Goal: Task Accomplishment & Management: Manage account settings

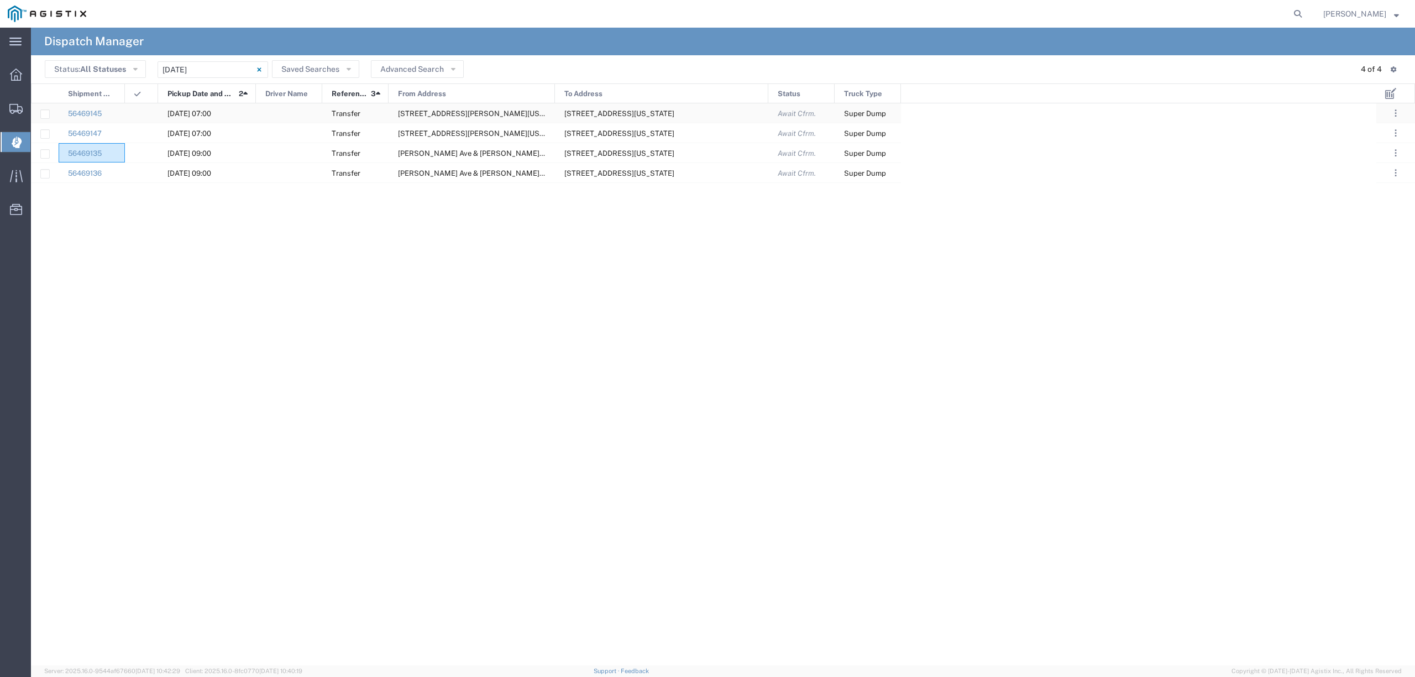
click at [293, 111] on div at bounding box center [289, 112] width 66 height 19
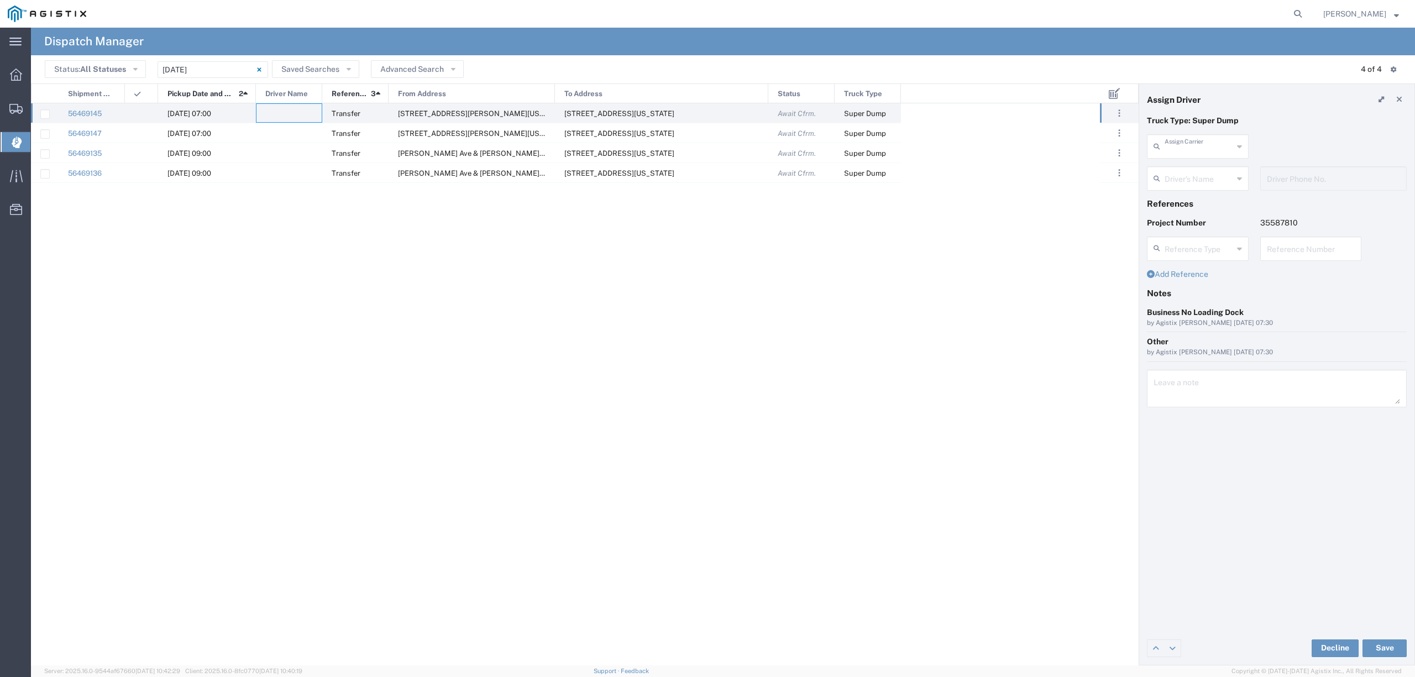
click at [1186, 140] on input "text" at bounding box center [1199, 145] width 69 height 19
click at [1210, 170] on span "TC Trucklines Inc" at bounding box center [1197, 170] width 99 height 17
type input "TC Trucklines Inc"
click at [1206, 178] on input "text" at bounding box center [1200, 177] width 70 height 19
click at [1219, 208] on span "[PERSON_NAME]" at bounding box center [1197, 202] width 99 height 17
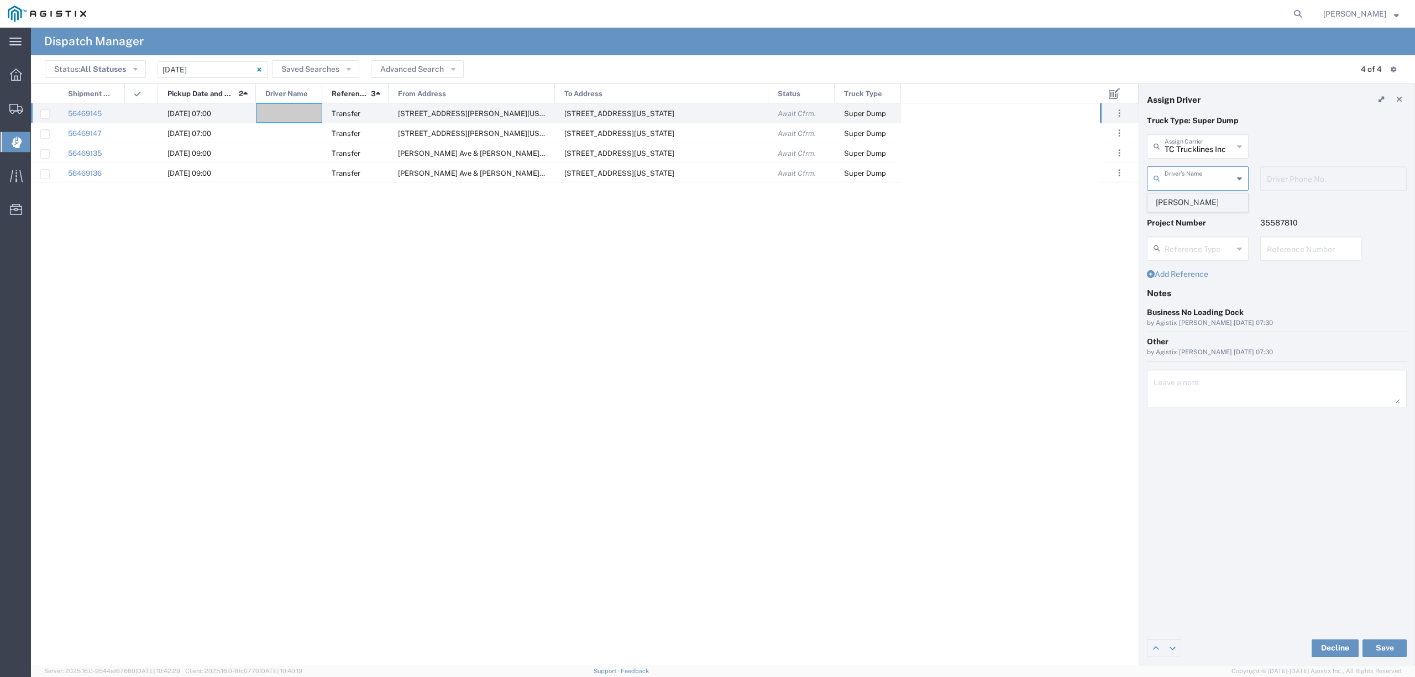
type input "[PERSON_NAME]"
type input "5593756728"
click at [1391, 644] on button "Save" at bounding box center [1385, 649] width 44 height 18
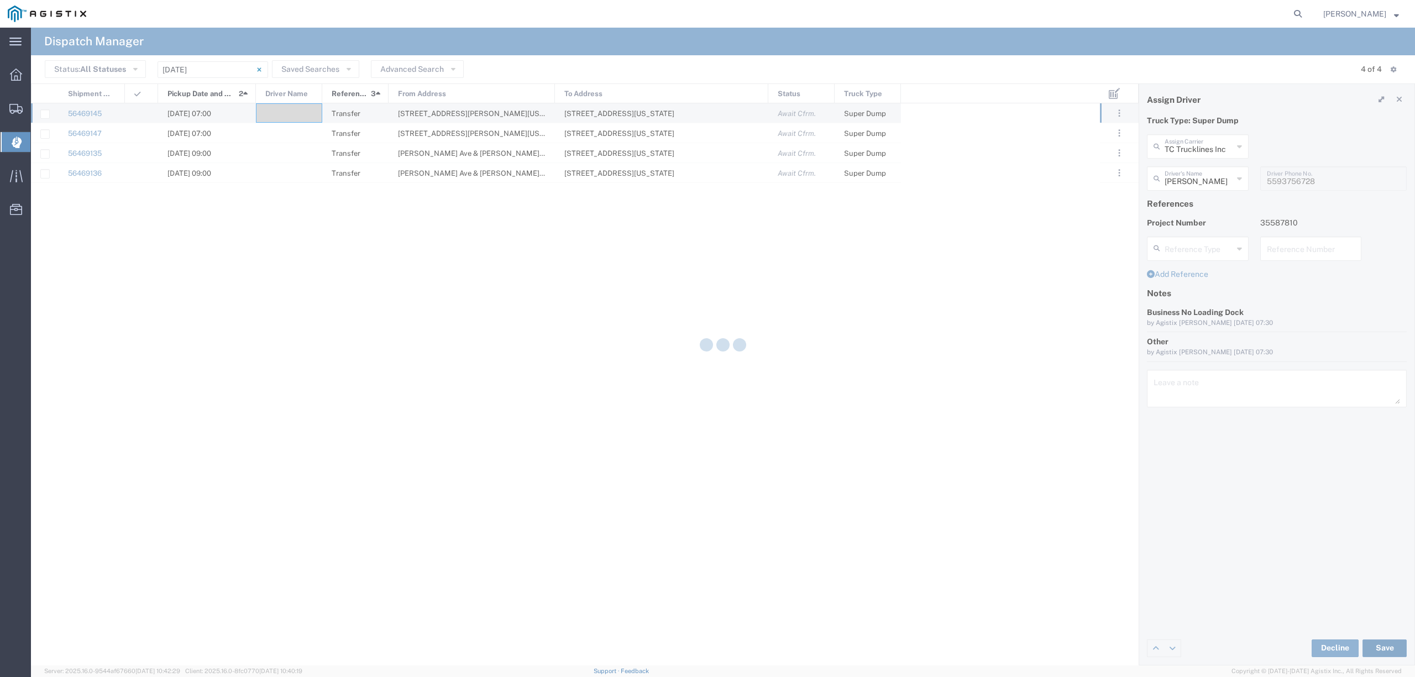
type input "[PERSON_NAME]"
type input "TC Trucklines Inc"
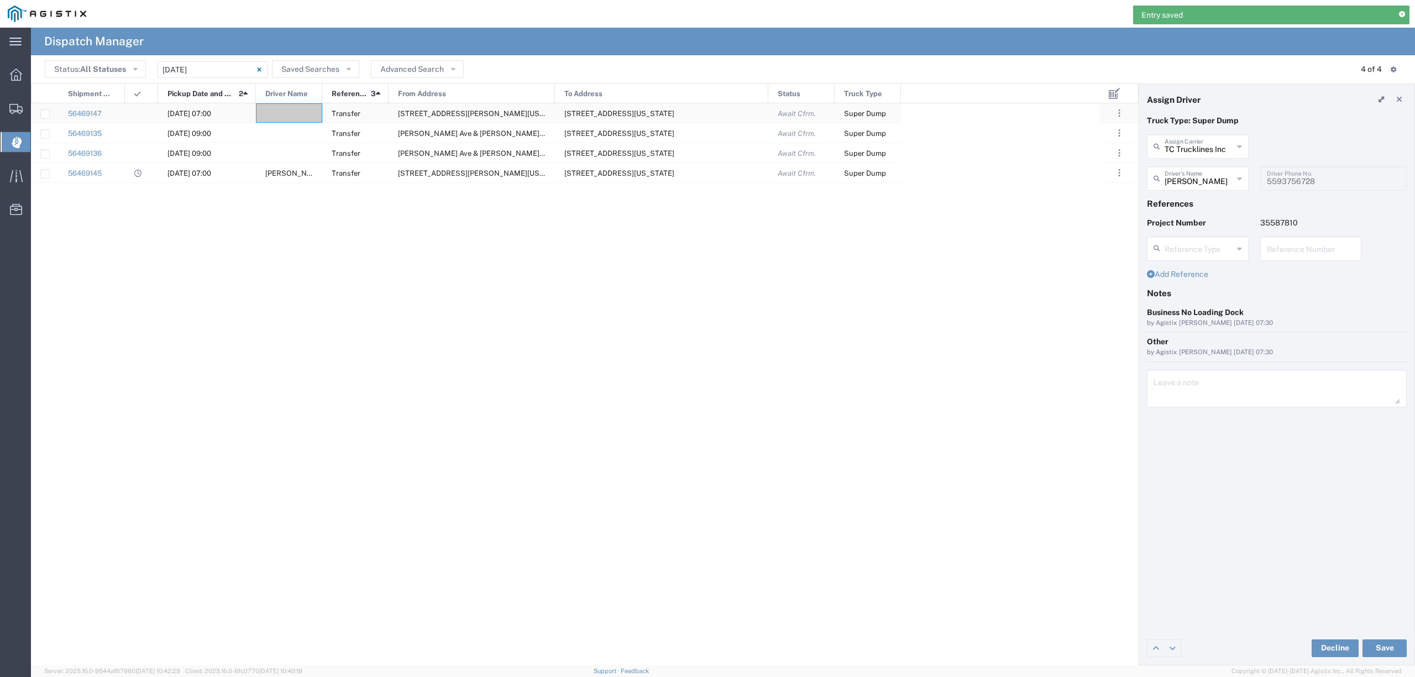
click at [299, 111] on div at bounding box center [289, 112] width 66 height 19
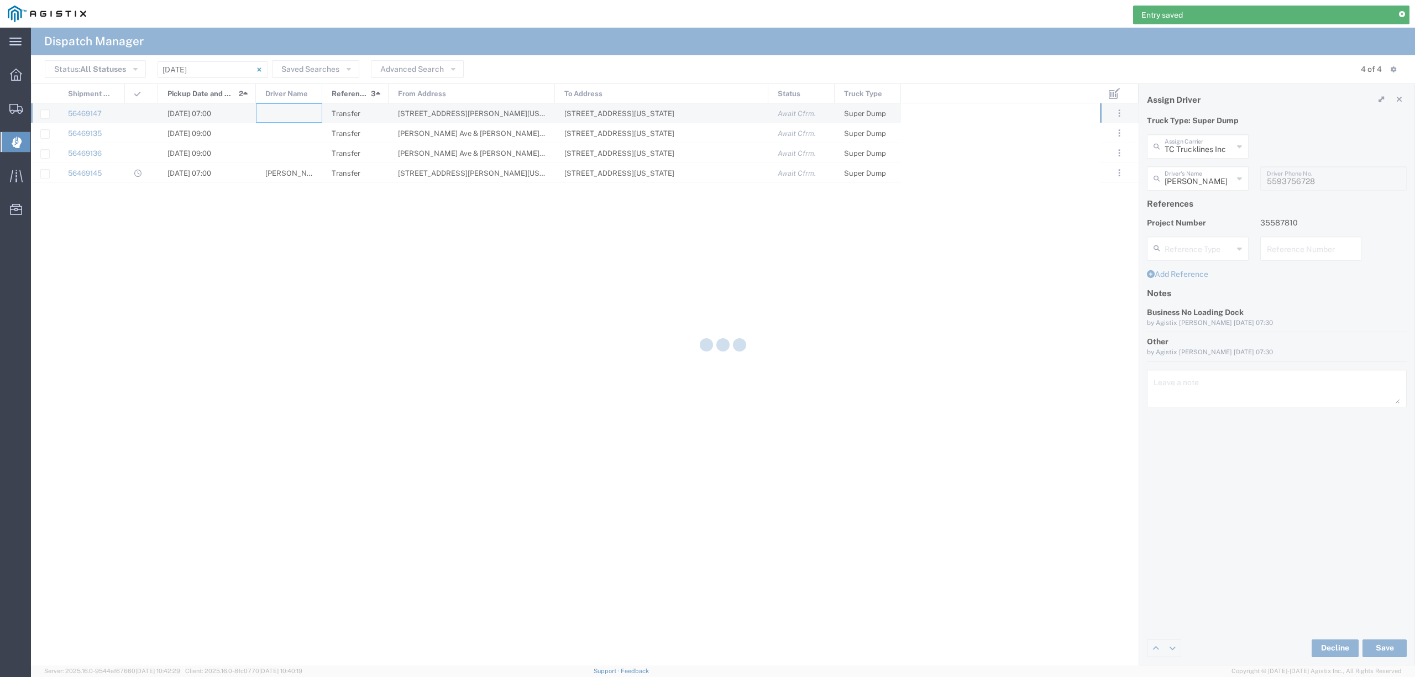
type input "North Coast Trucking"
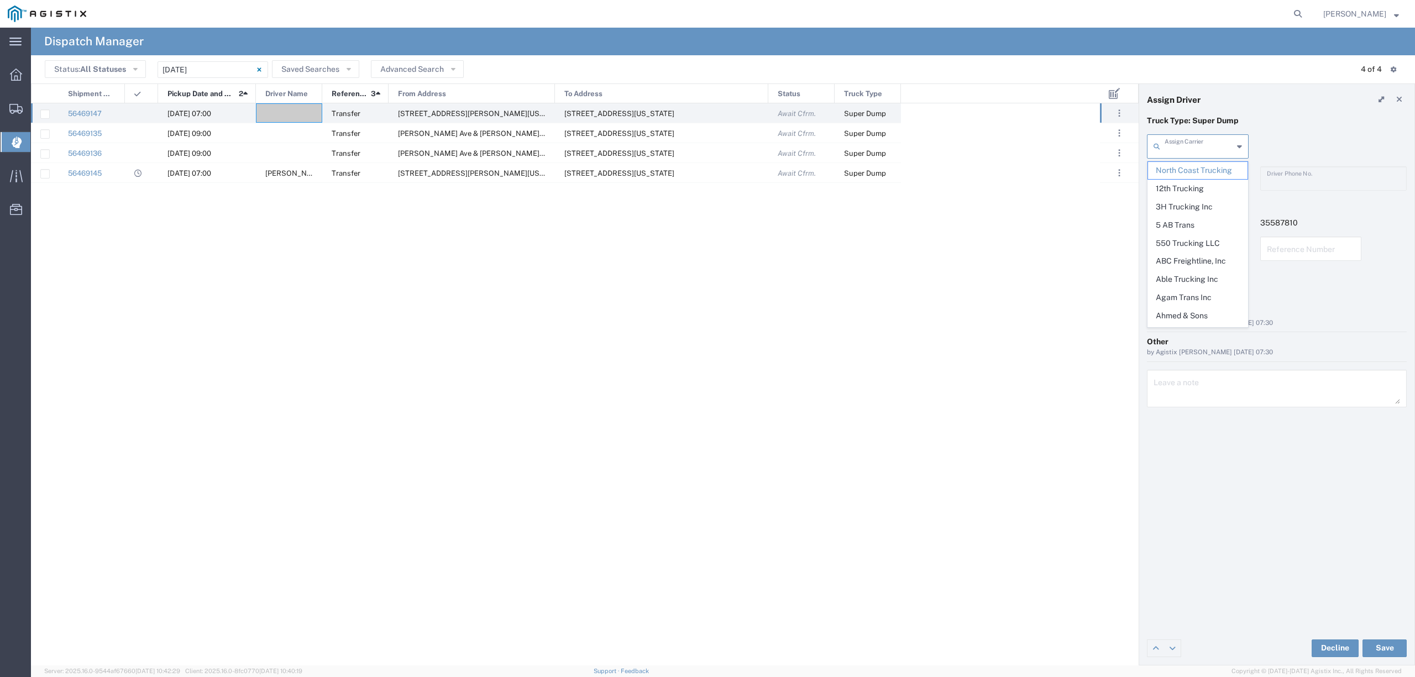
click at [1173, 149] on input "text" at bounding box center [1199, 145] width 69 height 19
click at [1201, 166] on span "Augies Transportation LLC" at bounding box center [1197, 179] width 99 height 34
type input "Augies Transportation LLC"
click at [1203, 167] on div "Driver's Name" at bounding box center [1198, 178] width 102 height 24
click at [1206, 199] on span "[PERSON_NAME]" at bounding box center [1197, 202] width 99 height 17
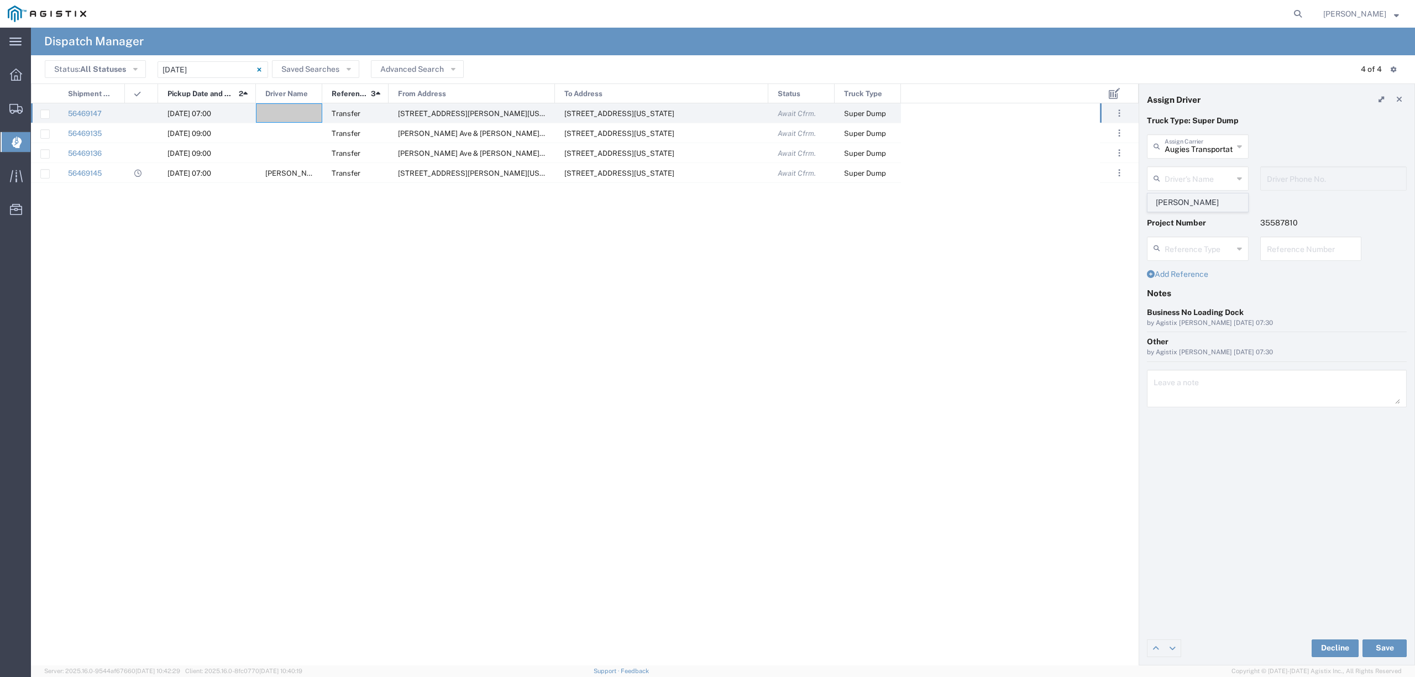
type input "[PERSON_NAME]"
type input "[PHONE_NUMBER]"
click at [1391, 646] on button "Save" at bounding box center [1385, 649] width 44 height 18
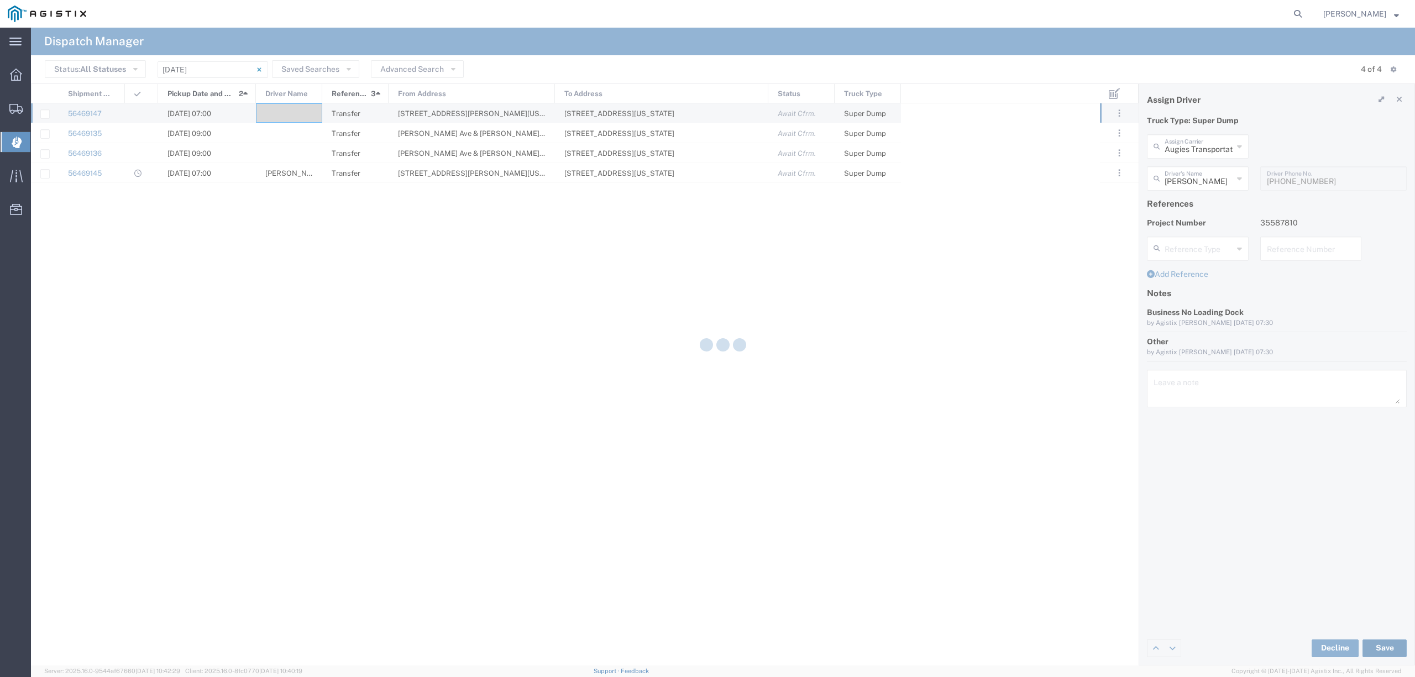
type input "[PERSON_NAME]"
type input "Augies Transportation LLC"
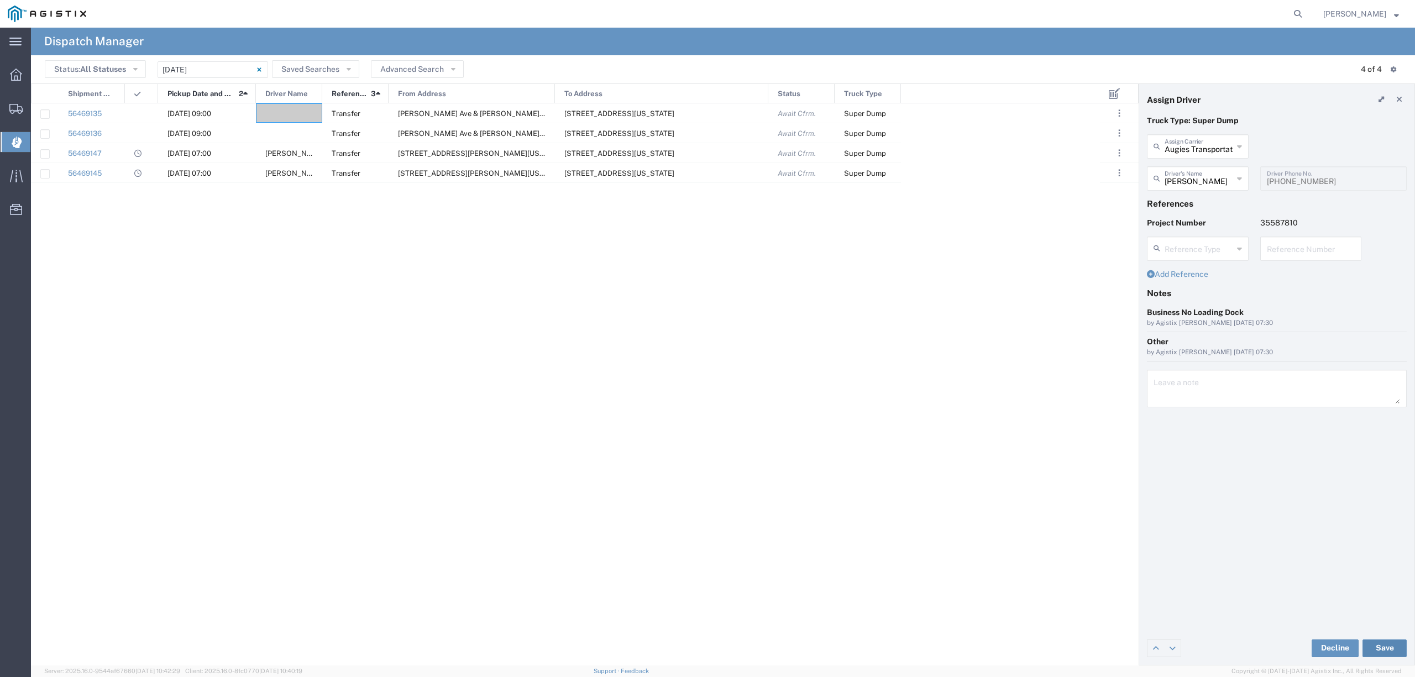
click at [1363, 640] on button "Save" at bounding box center [1385, 649] width 44 height 18
click at [292, 111] on div at bounding box center [289, 112] width 66 height 19
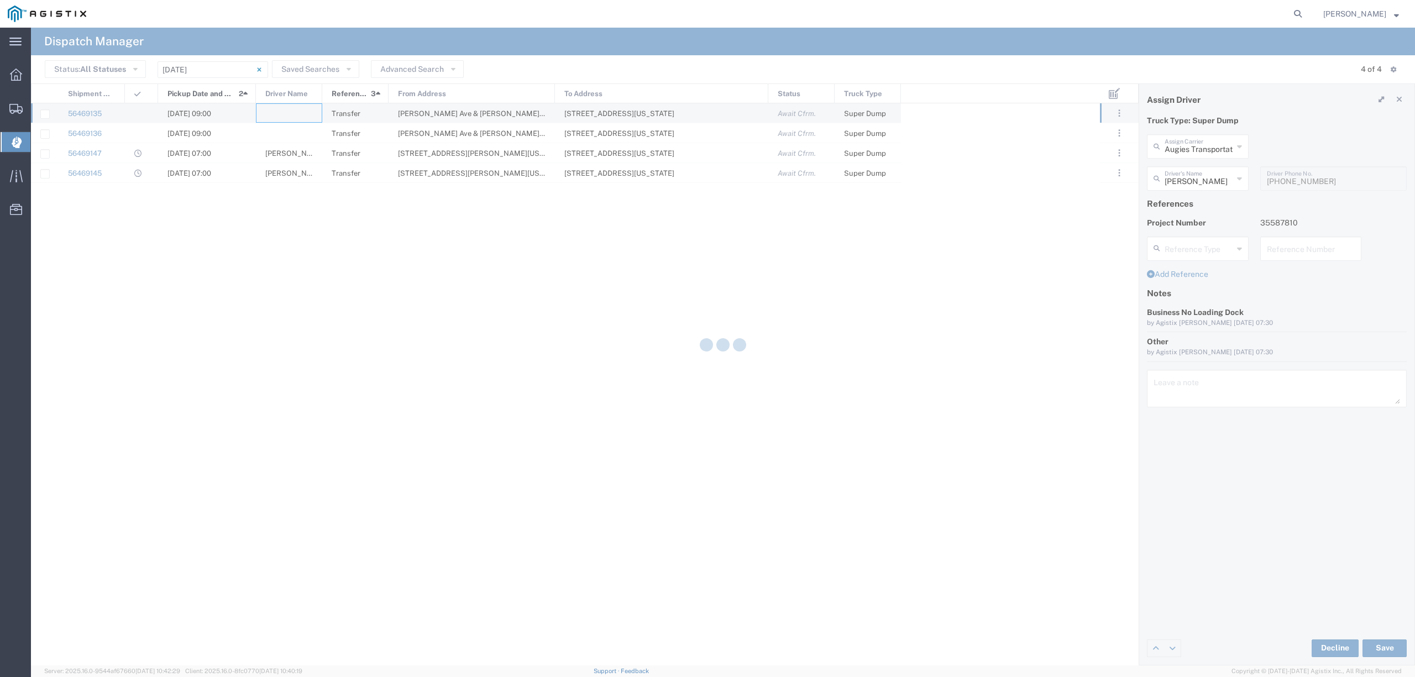
type input "North Coast Trucking"
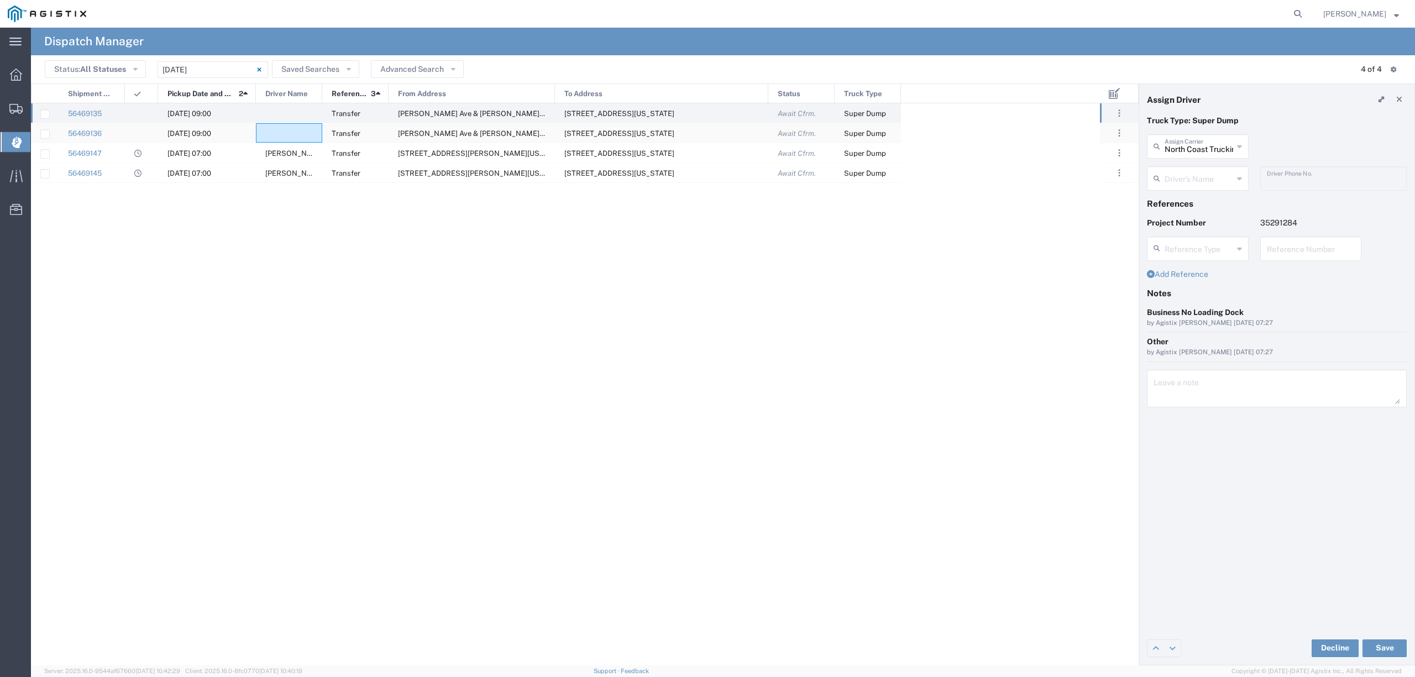
click at [291, 135] on div at bounding box center [289, 132] width 66 height 19
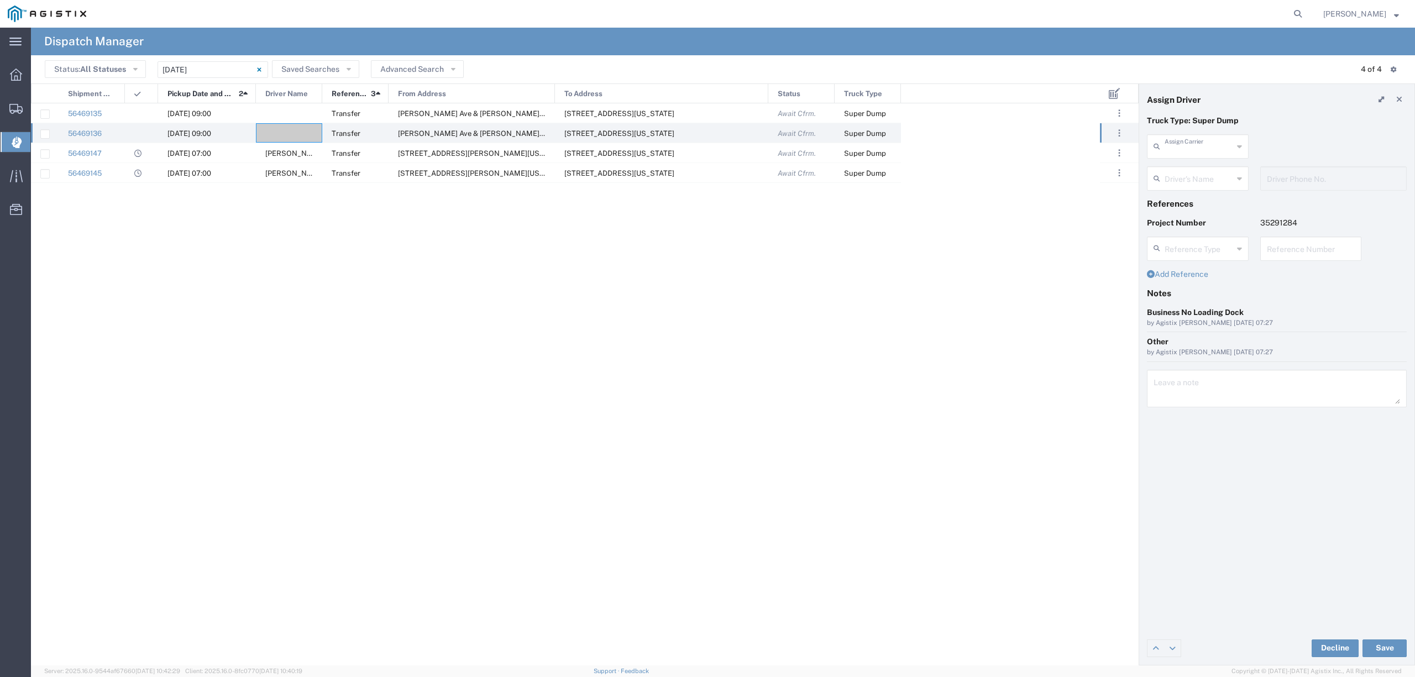
click at [1184, 144] on input "text" at bounding box center [1199, 145] width 69 height 19
click at [1188, 174] on span "Trebol Trucking LLC" at bounding box center [1197, 170] width 99 height 17
type input "Trebol Trucking LLC"
click at [1188, 174] on input "text" at bounding box center [1199, 177] width 69 height 19
click at [1206, 204] on span "[PERSON_NAME]" at bounding box center [1197, 202] width 99 height 17
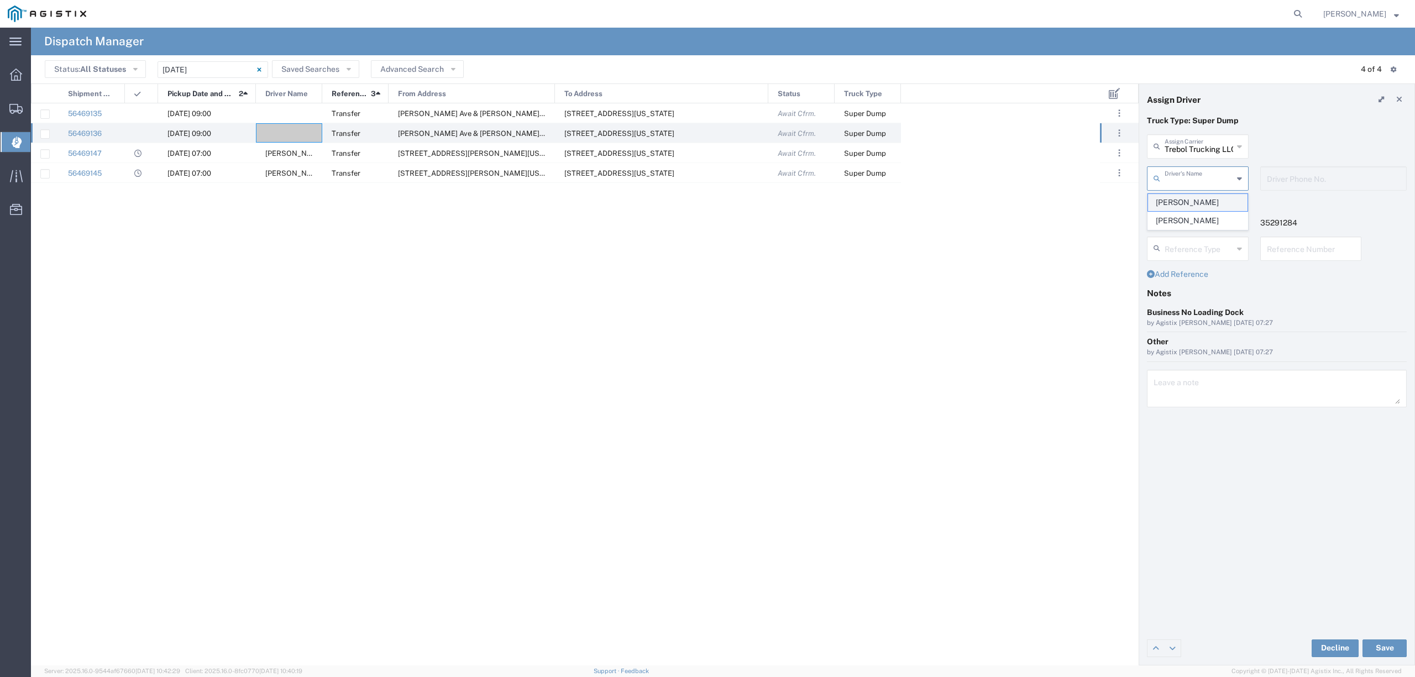
type input "[PERSON_NAME]"
type input "[PHONE_NUMBER]"
click at [1391, 640] on button "Save" at bounding box center [1385, 649] width 44 height 18
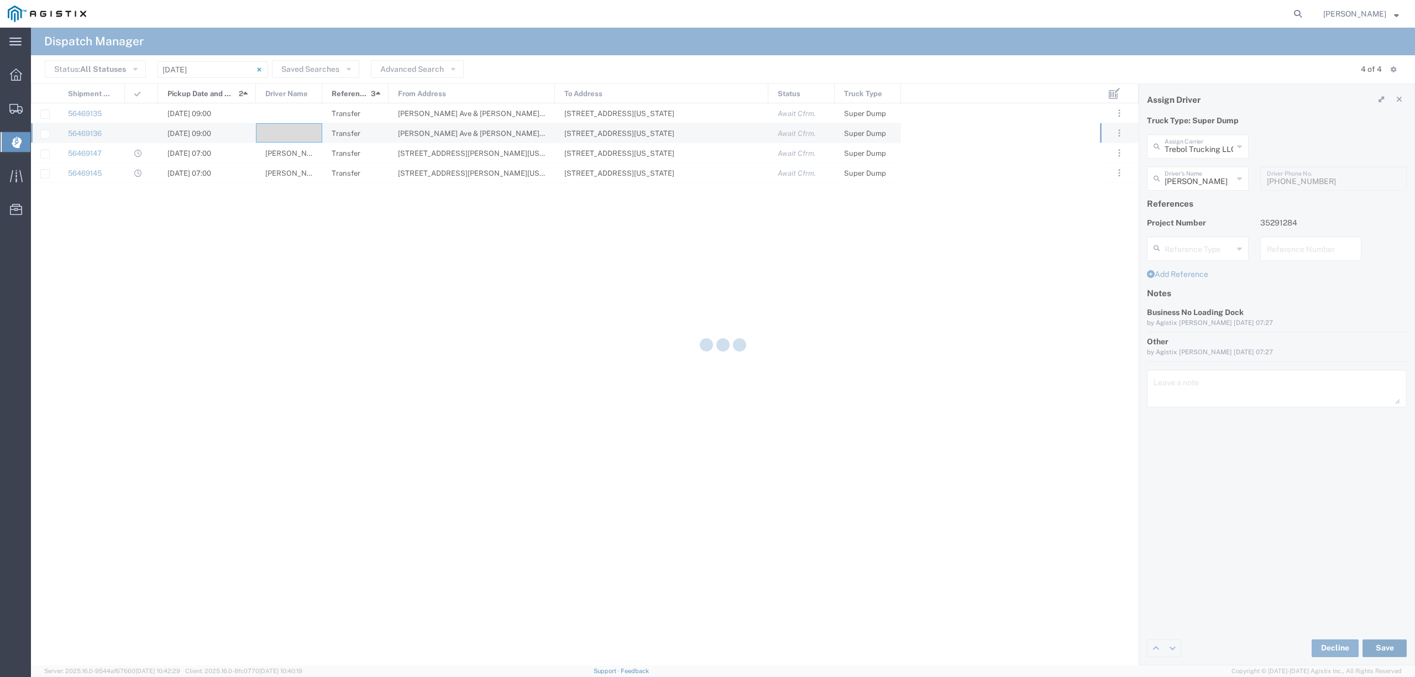
type input "[PERSON_NAME]"
type input "Trebol Trucking LLC"
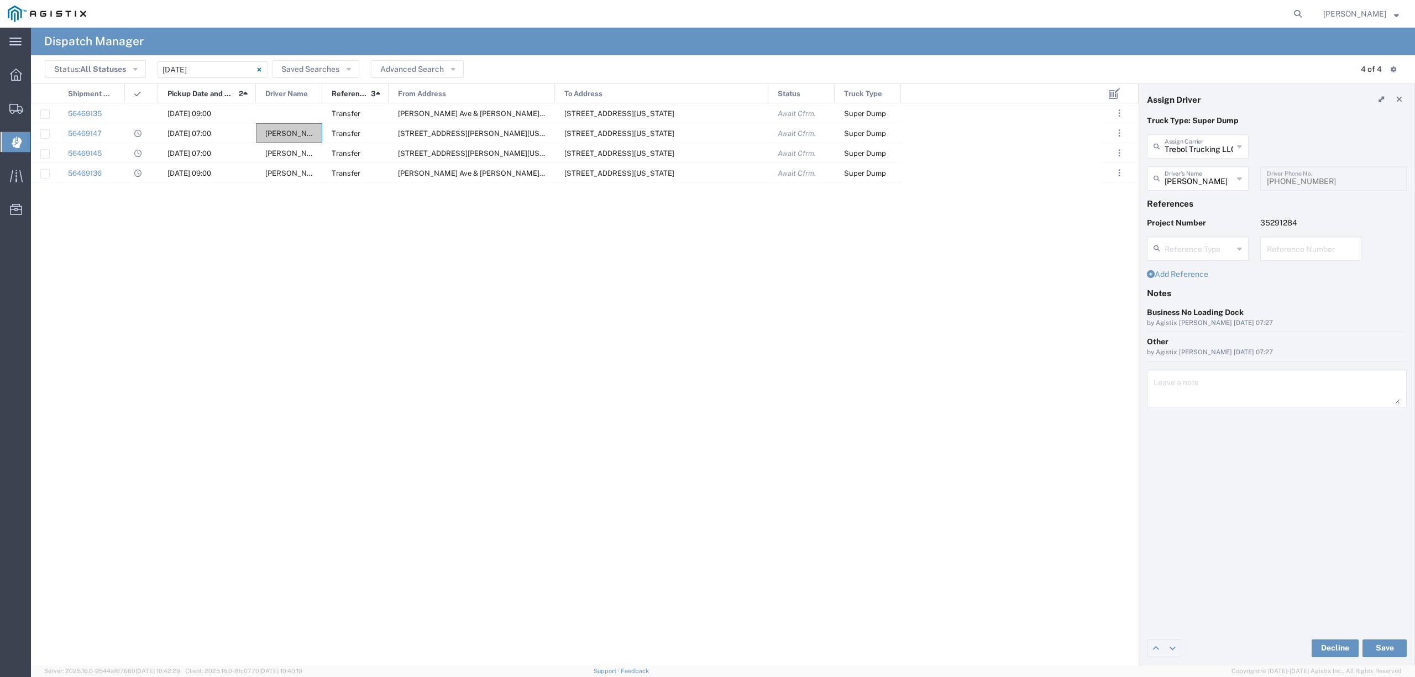
click at [269, 283] on div "56469145 [DATE] 07:00 [PERSON_NAME] Transfer [STREET_ADDRESS][PERSON_NAME][US_S…" at bounding box center [565, 384] width 1069 height 562
